Goal: Transaction & Acquisition: Purchase product/service

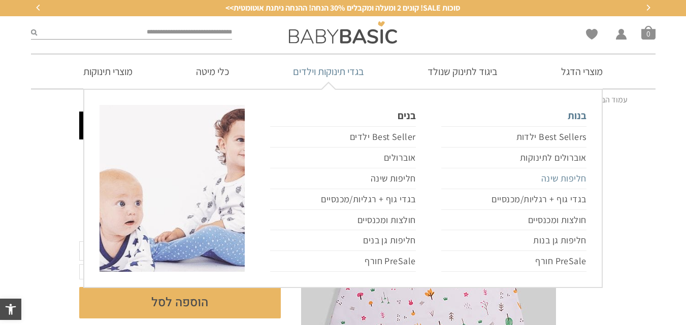
click at [578, 181] on link "חליפות שינה" at bounding box center [513, 179] width 145 height 21
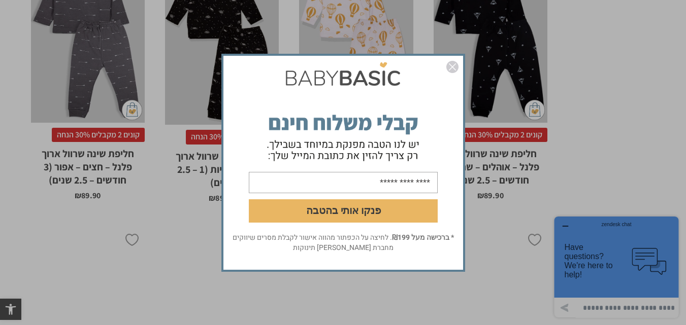
scroll to position [2822, 0]
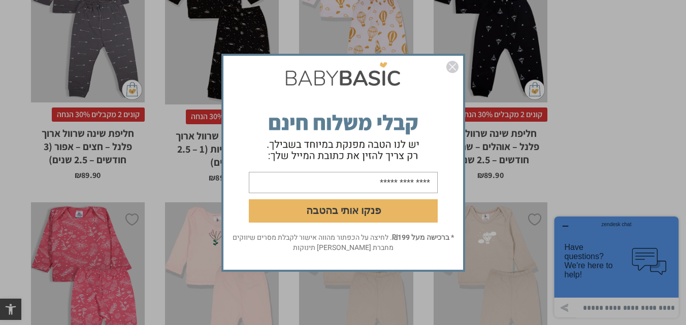
click at [458, 71] on img "סגור" at bounding box center [452, 67] width 12 height 12
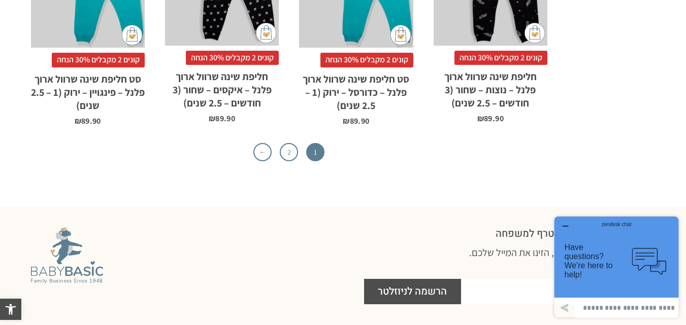
scroll to position [3431, 0]
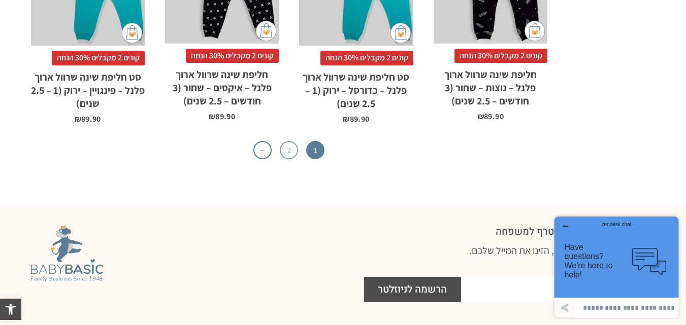
click at [294, 141] on link "2" at bounding box center [289, 150] width 18 height 18
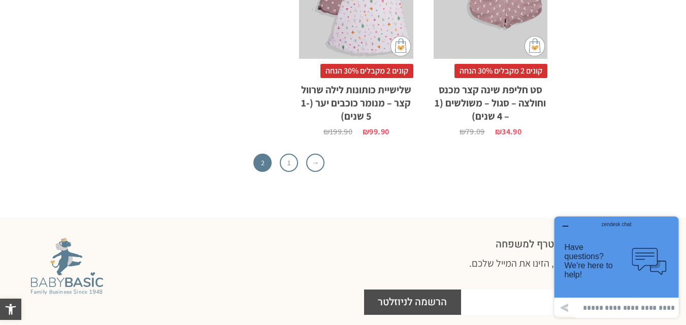
scroll to position [2168, 0]
